Goal: Task Accomplishment & Management: Manage account settings

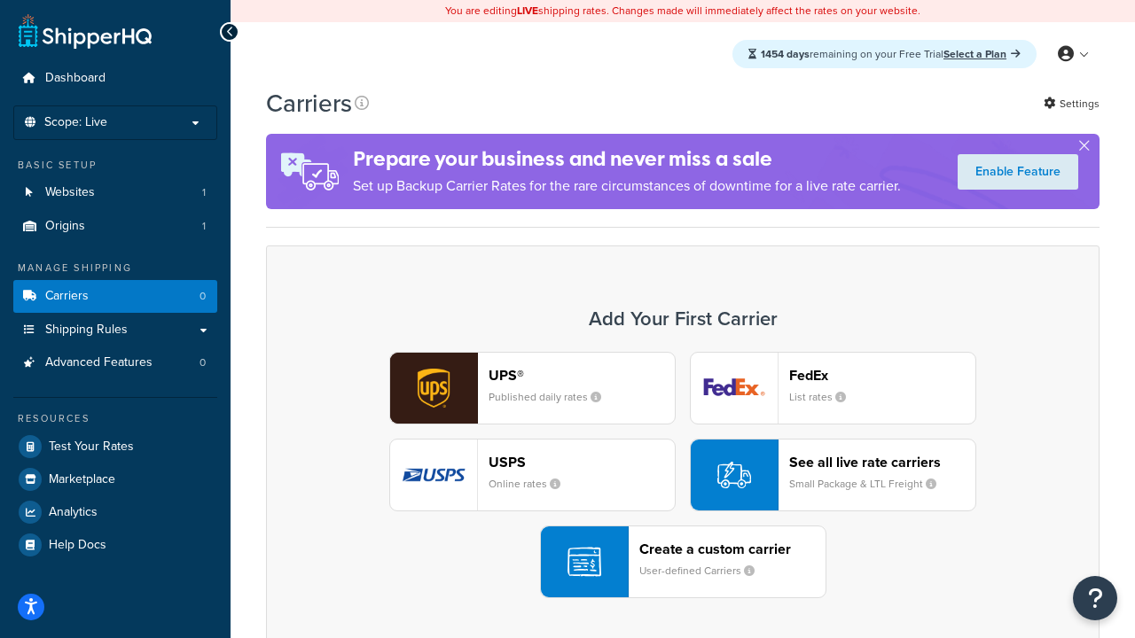
click at [683, 475] on div "UPS® Published daily rates FedEx List rates USPS Online rates See all live rate…" at bounding box center [683, 475] width 796 height 246
click at [882, 375] on header "FedEx" at bounding box center [882, 375] width 186 height 17
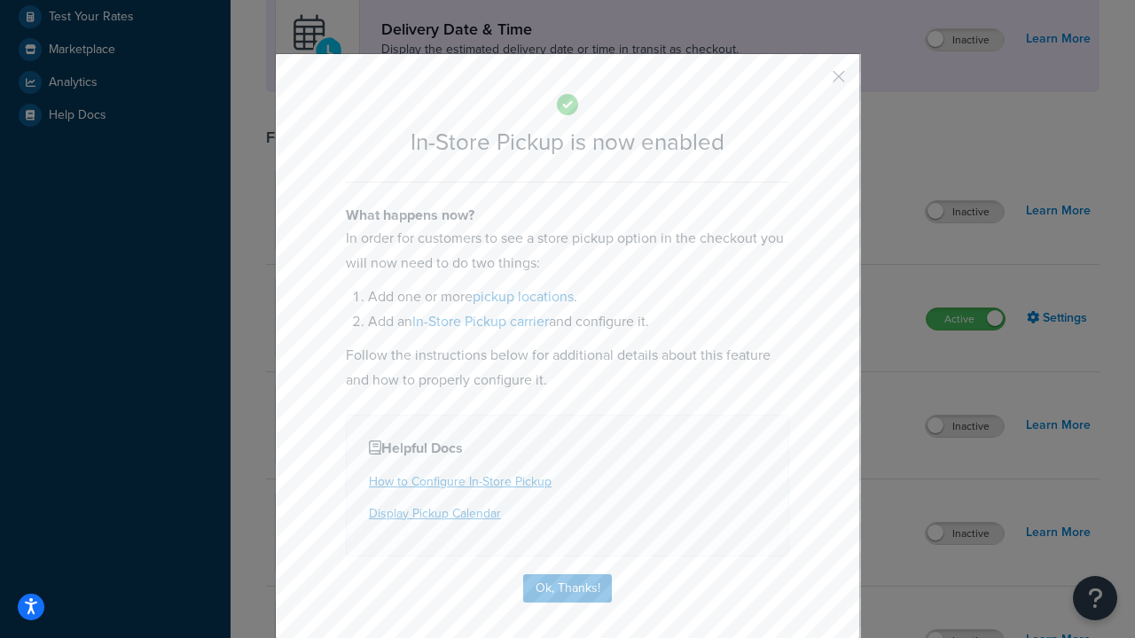
click at [812, 82] on button "button" at bounding box center [812, 83] width 4 height 4
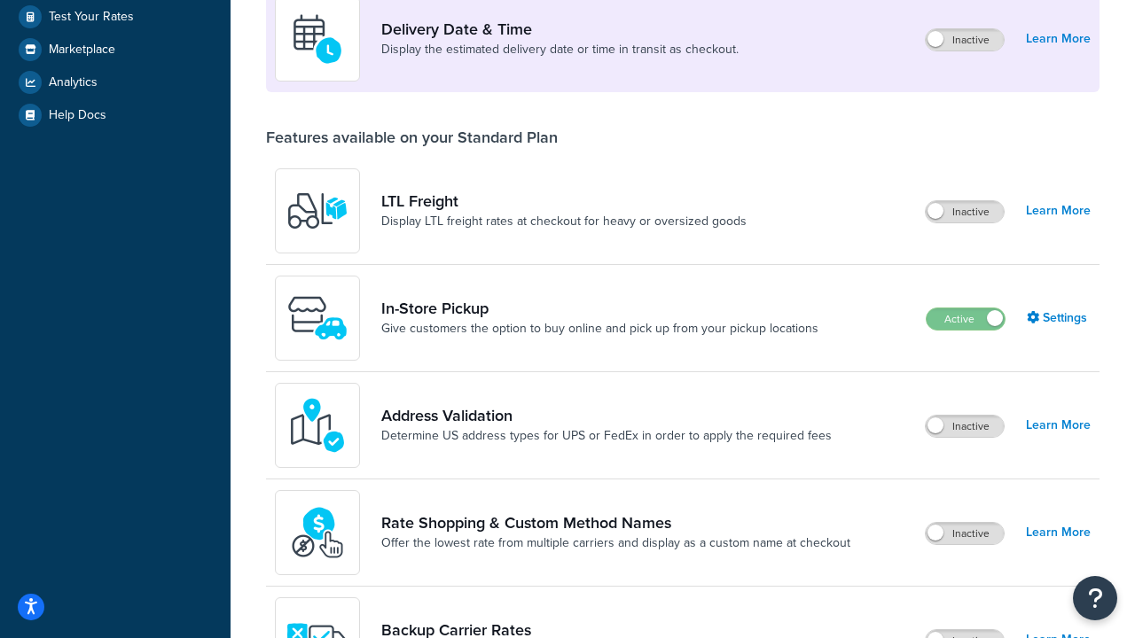
scroll to position [430, 0]
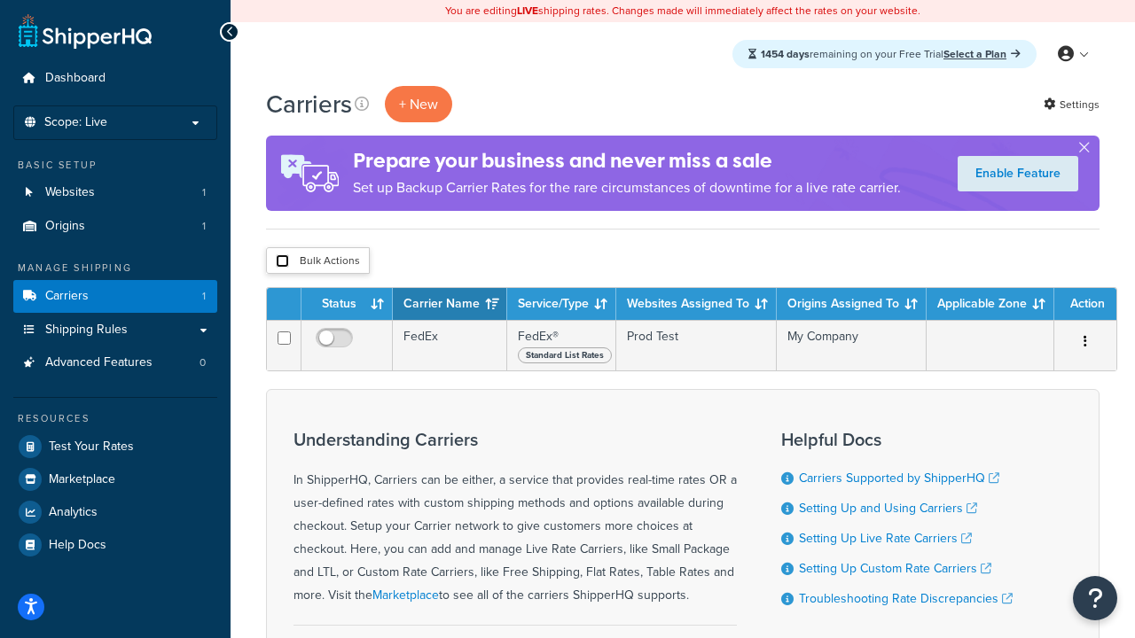
click at [282, 262] on input "checkbox" at bounding box center [282, 260] width 13 height 13
checkbox input "true"
click at [0, 0] on button "Delete" at bounding box center [0, 0] width 0 height 0
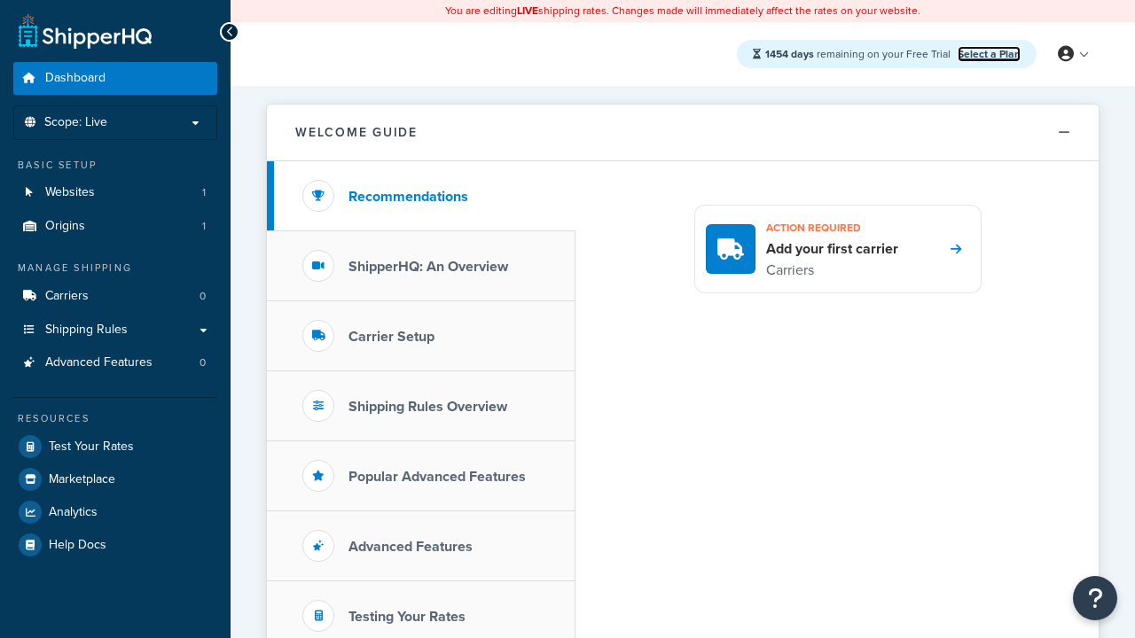
click at [989, 53] on link "Select a Plan" at bounding box center [989, 54] width 63 height 16
